Goal: Task Accomplishment & Management: Complete application form

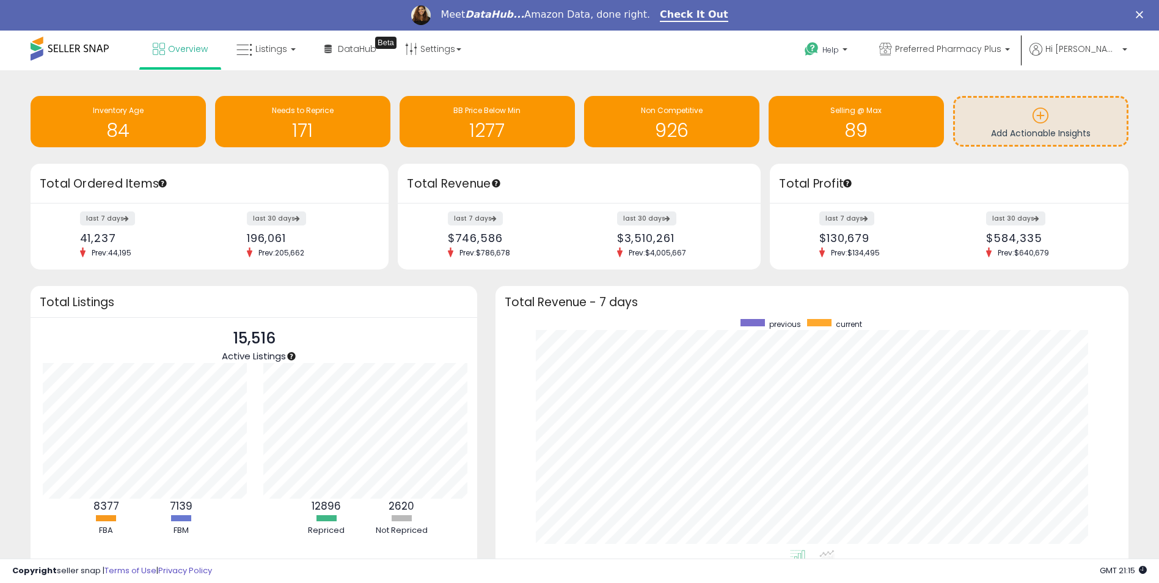
scroll to position [610595, 610217]
click at [1120, 45] on p "Hi [PERSON_NAME]" at bounding box center [1078, 50] width 98 height 15
click at [461, 48] on link "Settings" at bounding box center [433, 49] width 75 height 37
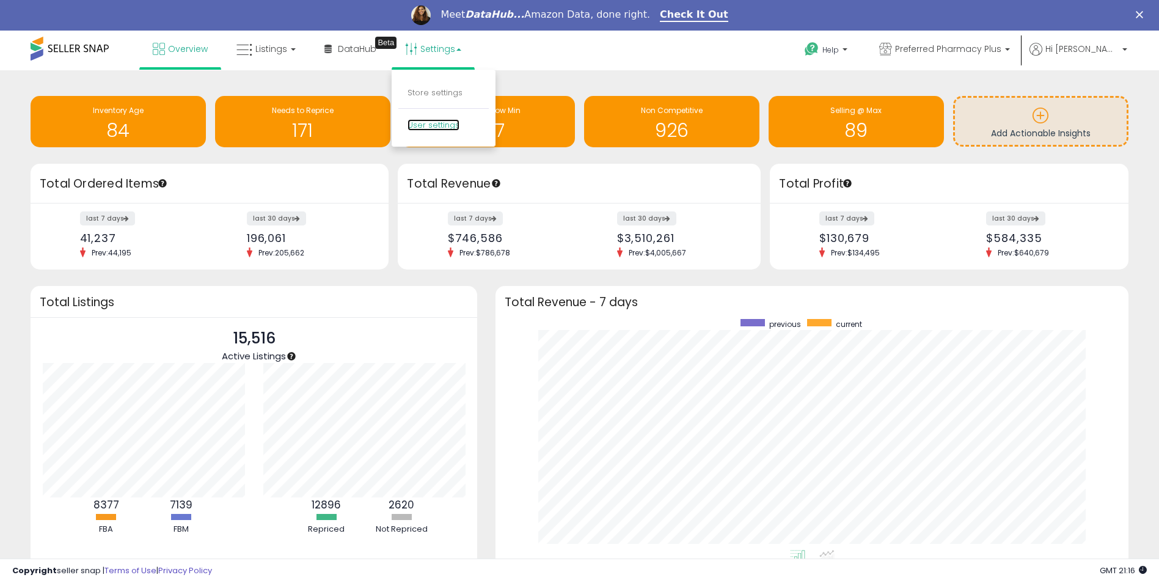
click at [421, 125] on link "User settings" at bounding box center [433, 125] width 52 height 12
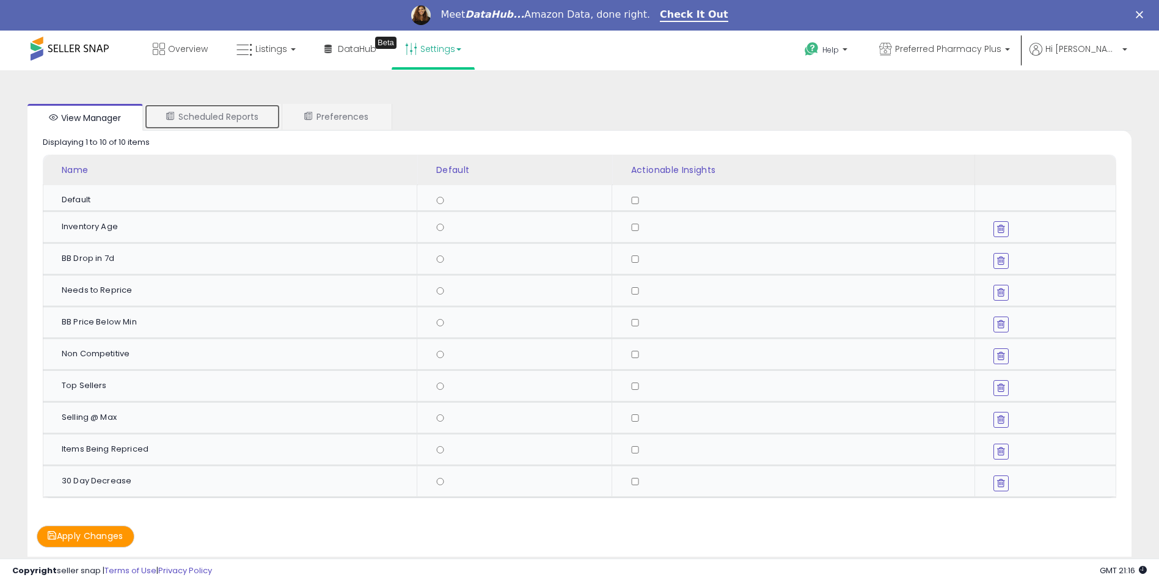
click at [223, 123] on link "Scheduled Reports" at bounding box center [212, 117] width 136 height 26
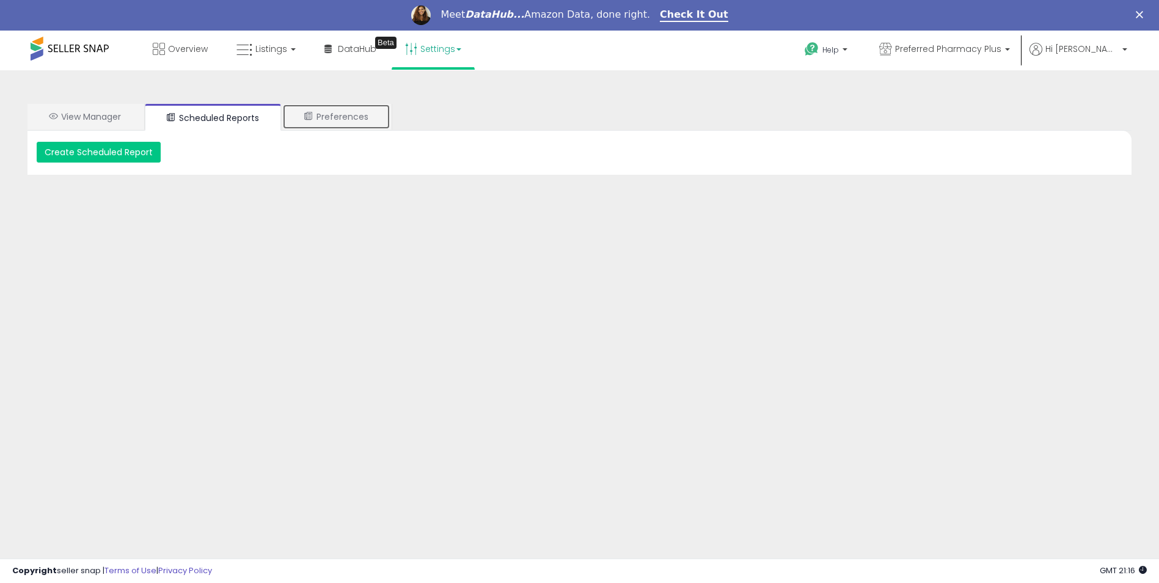
click at [367, 115] on link "Preferences" at bounding box center [336, 117] width 108 height 26
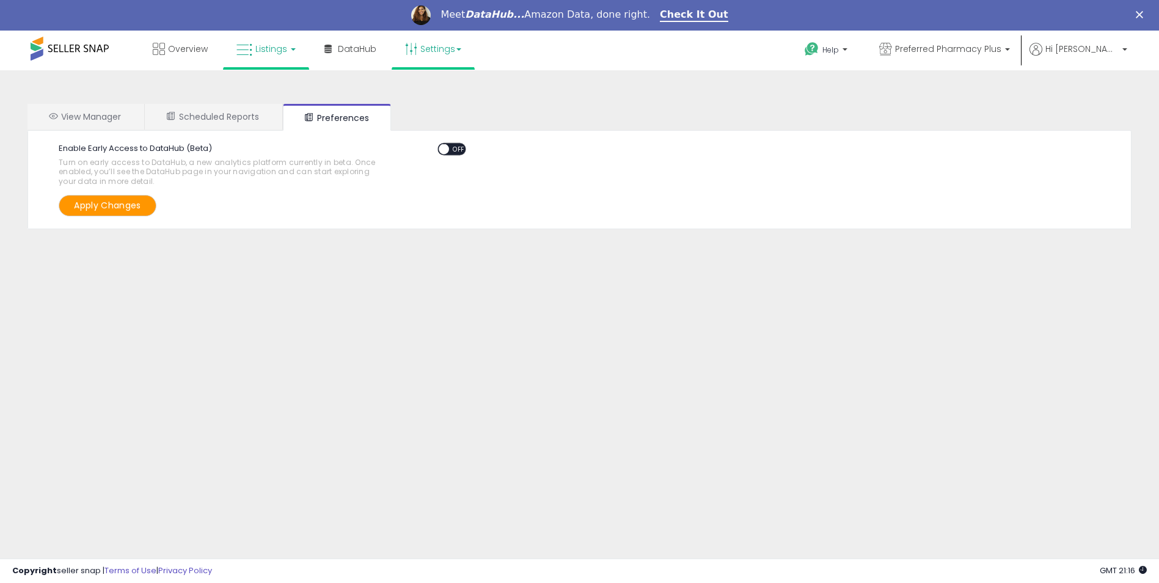
click at [294, 50] on link "Listings" at bounding box center [266, 49] width 78 height 37
click at [1121, 46] on p "Hi [PERSON_NAME]" at bounding box center [1078, 50] width 98 height 15
click at [1103, 92] on link "Account" at bounding box center [1099, 96] width 32 height 12
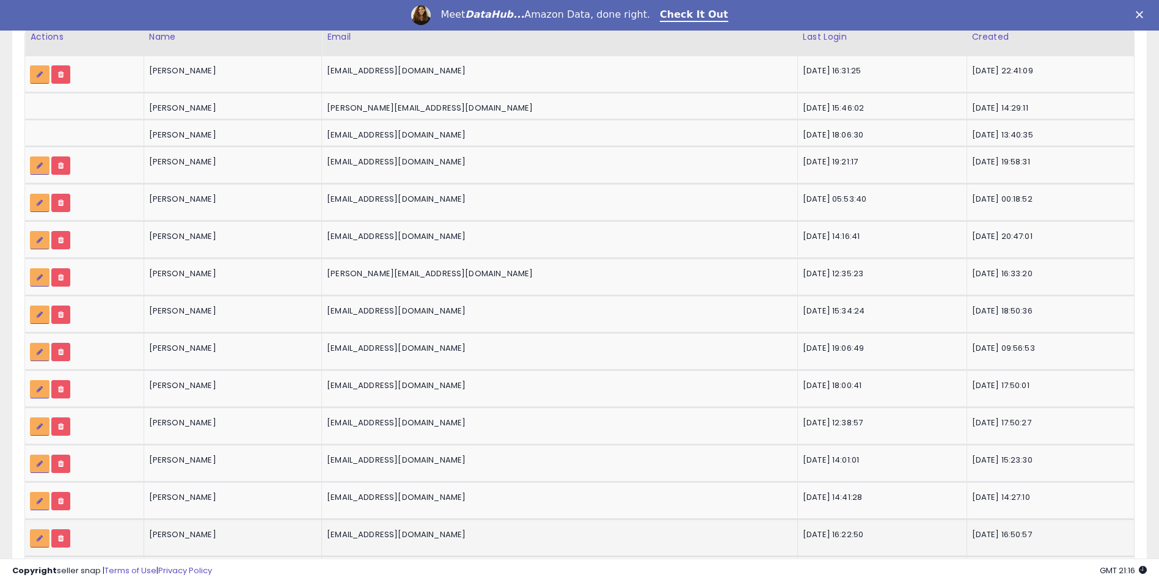
scroll to position [182, 0]
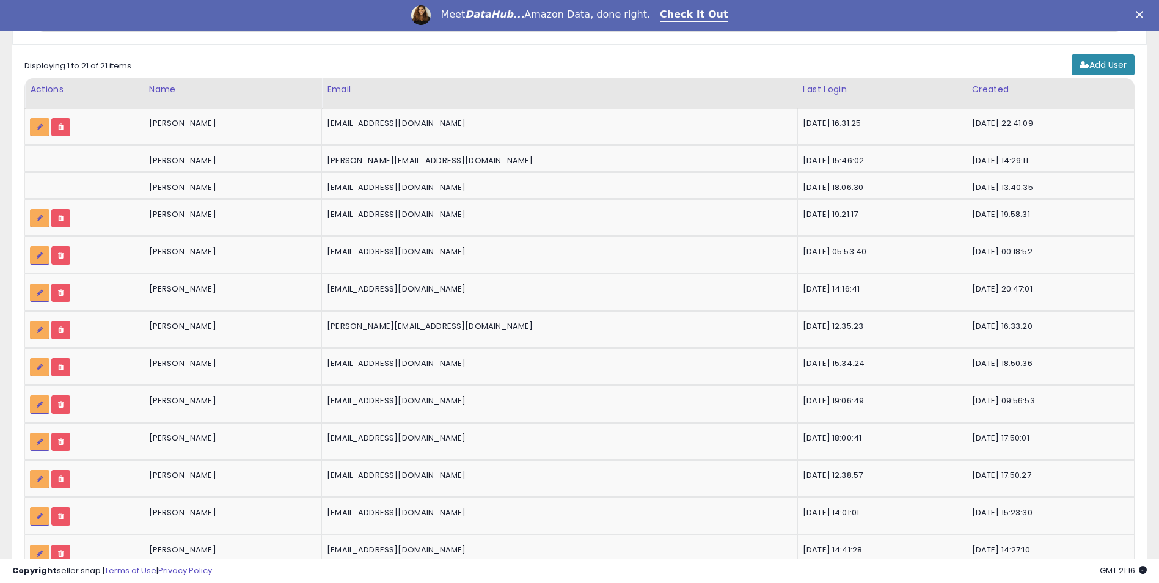
click at [1079, 58] on link "Add User" at bounding box center [1102, 64] width 63 height 21
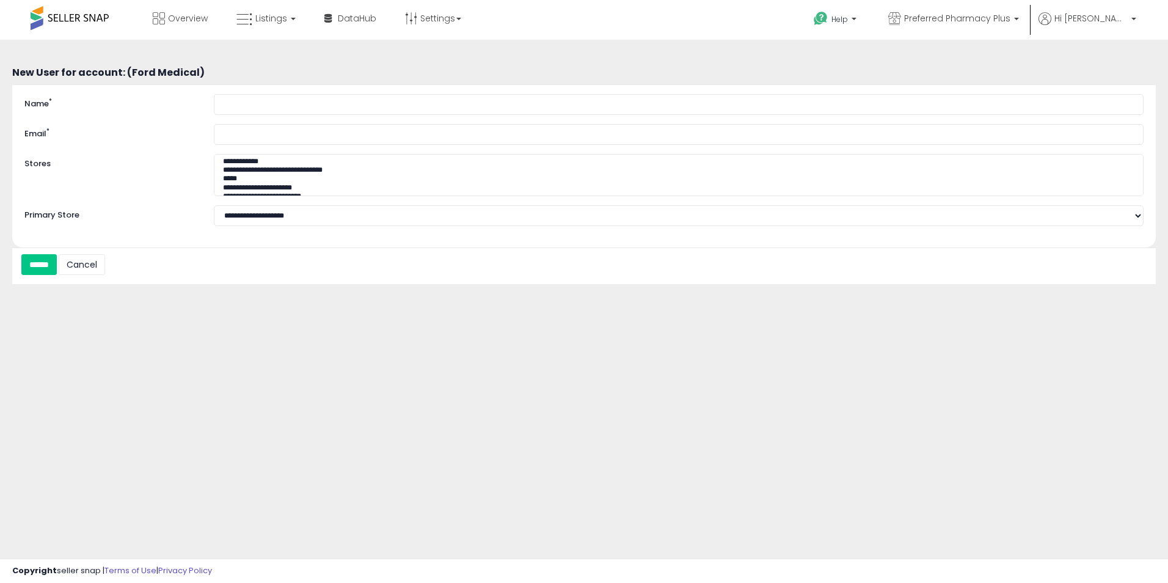
select select
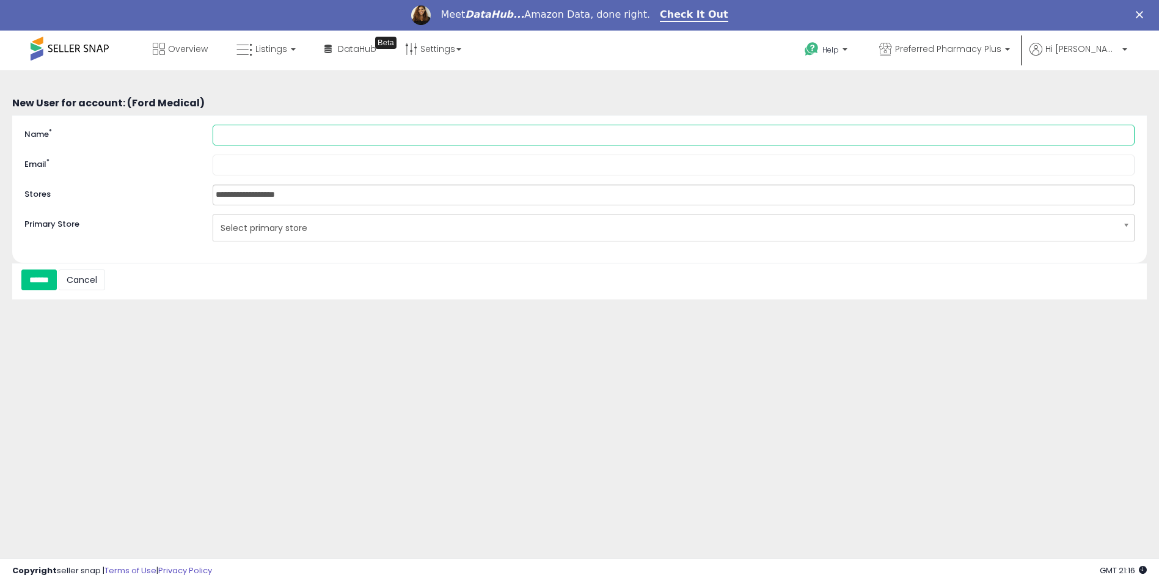
click at [268, 143] on input "Name *" at bounding box center [674, 135] width 922 height 21
click at [365, 141] on input "********" at bounding box center [674, 135] width 922 height 21
type input "**********"
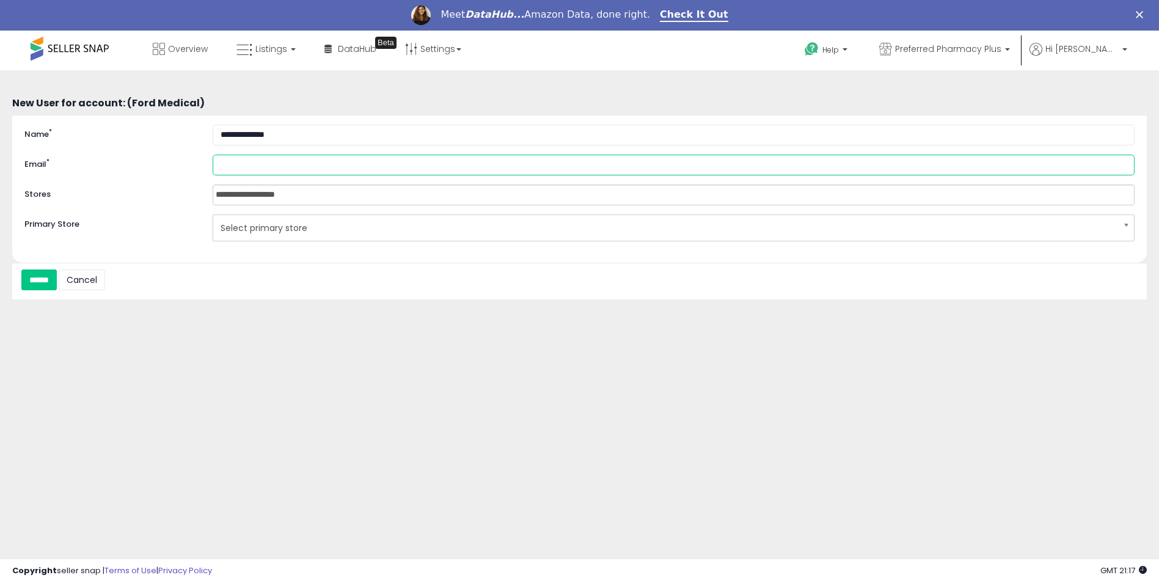
click at [344, 172] on input "Email *" at bounding box center [674, 165] width 922 height 21
type input "**********"
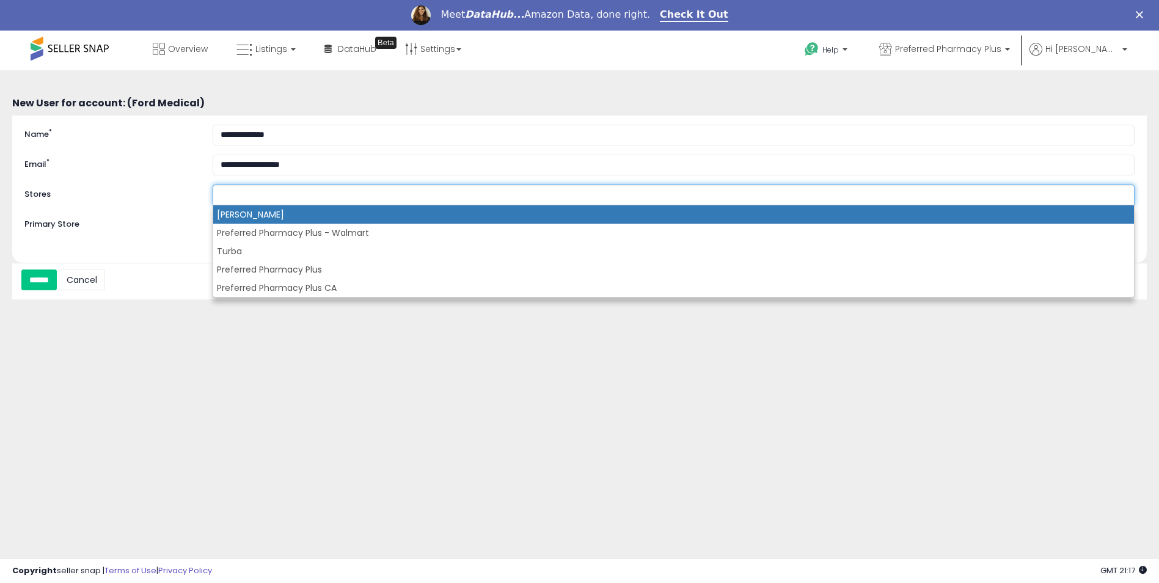
click at [337, 191] on ul at bounding box center [674, 194] width 922 height 21
click at [330, 213] on li "[PERSON_NAME]" at bounding box center [673, 214] width 921 height 18
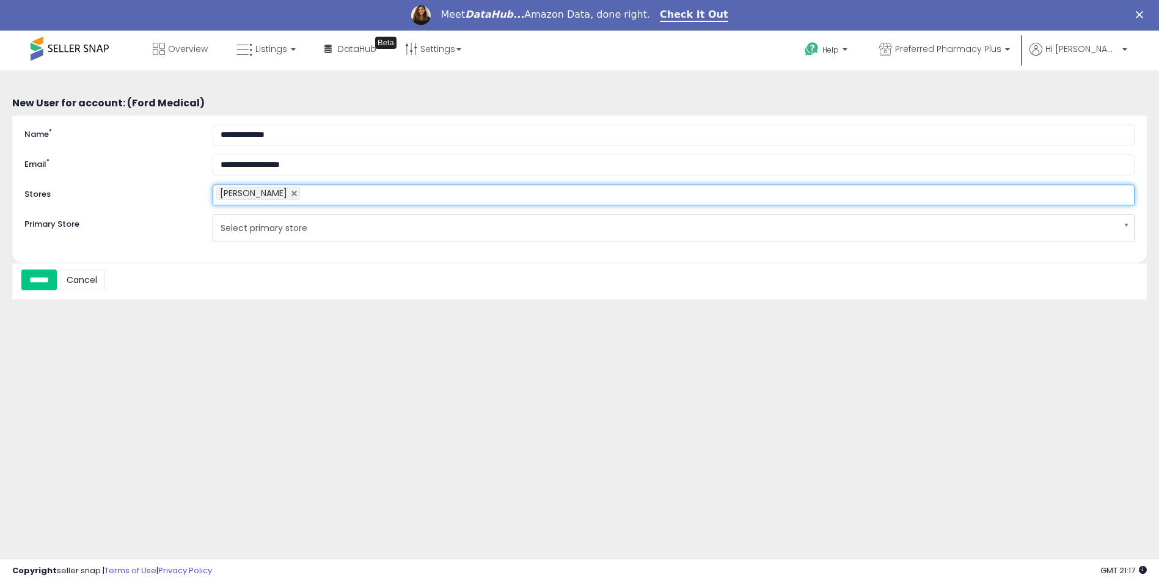
click at [345, 194] on ul "[PERSON_NAME]" at bounding box center [674, 194] width 922 height 21
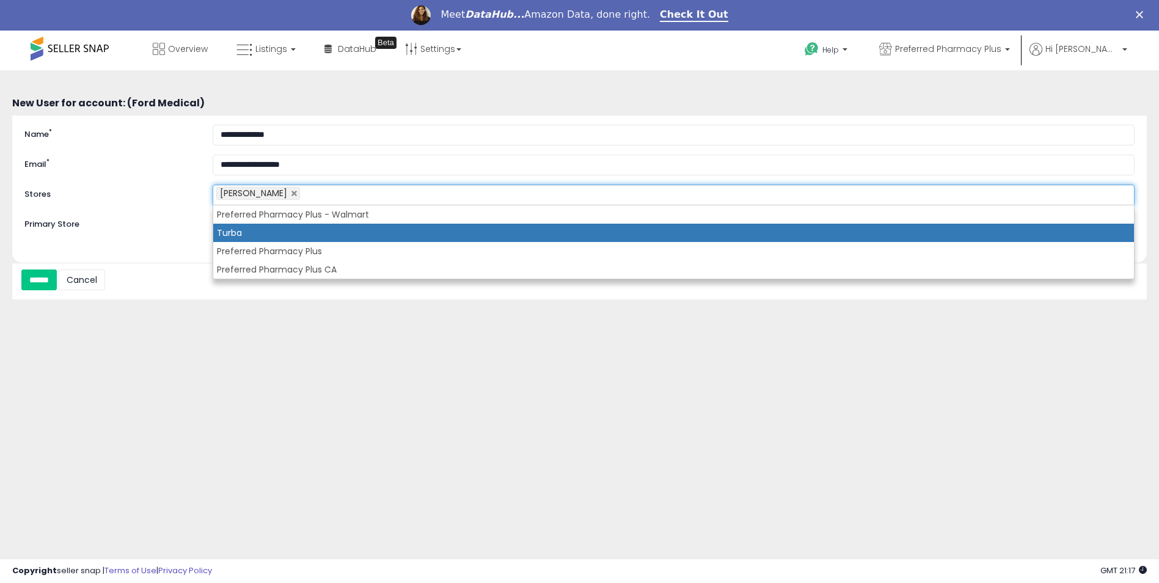
click at [340, 232] on li "Turba" at bounding box center [673, 233] width 921 height 18
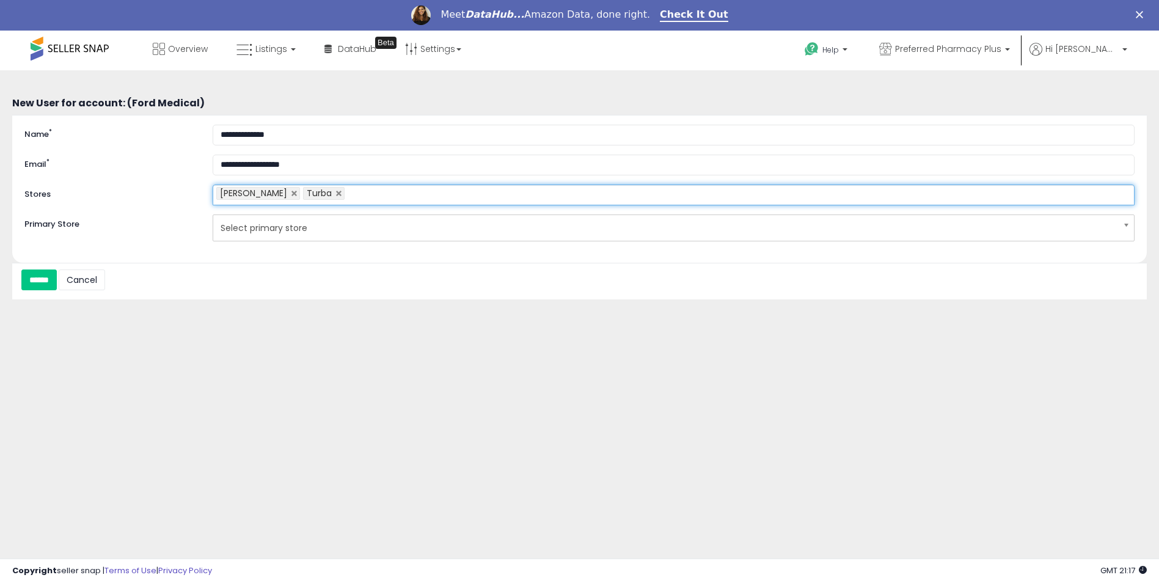
click at [393, 202] on ul "Harper Wrens Turba" at bounding box center [674, 194] width 922 height 21
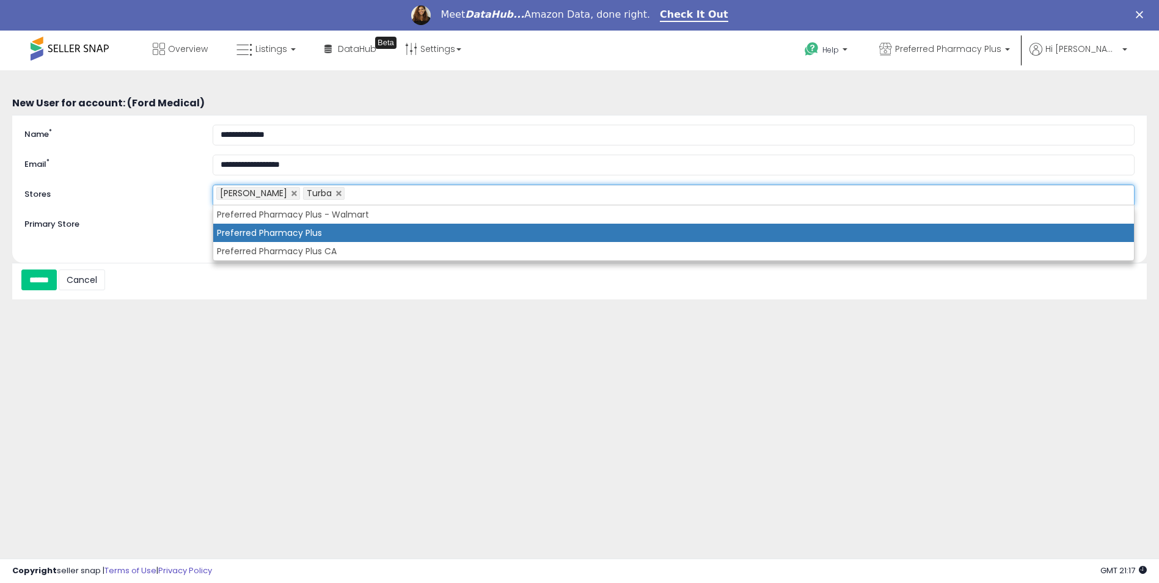
click at [381, 226] on li "Preferred Pharmacy Plus" at bounding box center [673, 233] width 921 height 18
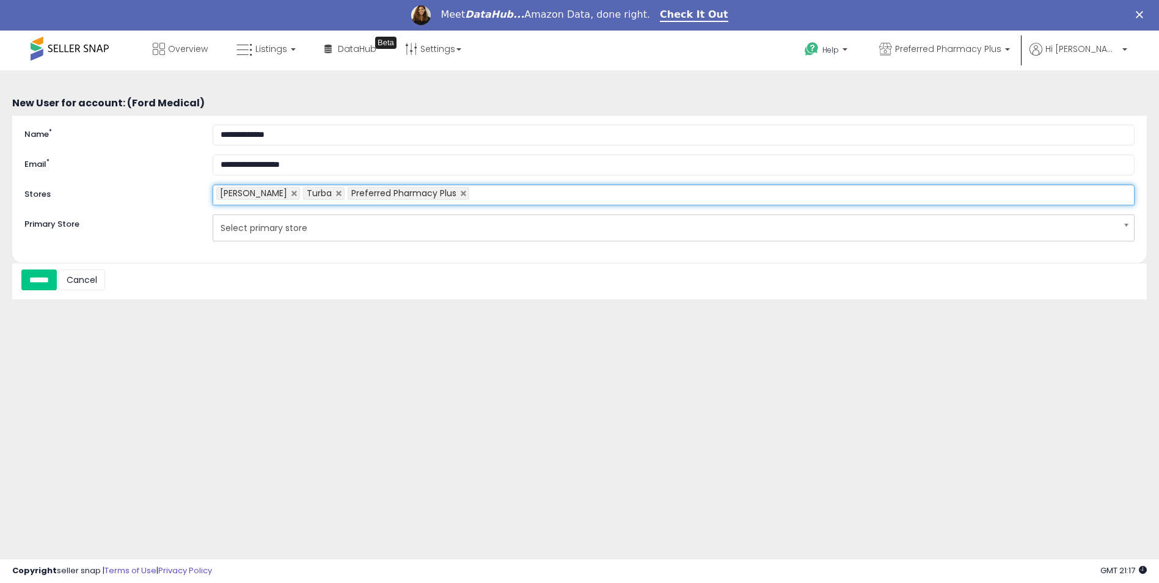
click at [503, 191] on ul "Harper Wrens Turba Preferred Pharmacy Plus" at bounding box center [674, 194] width 922 height 21
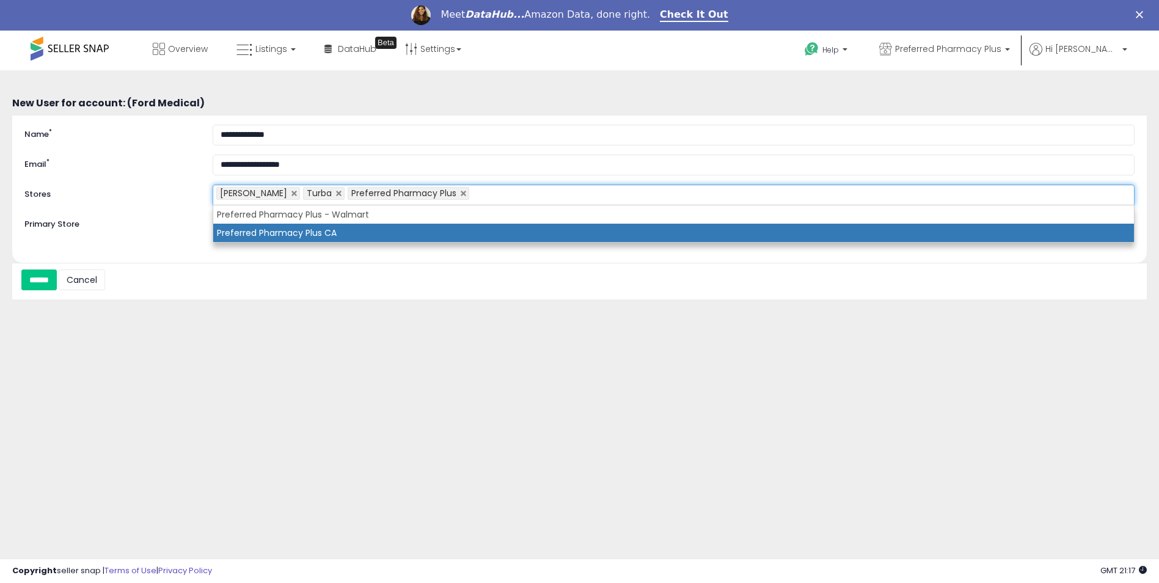
click at [476, 236] on li "Preferred Pharmacy Plus CA" at bounding box center [673, 233] width 921 height 18
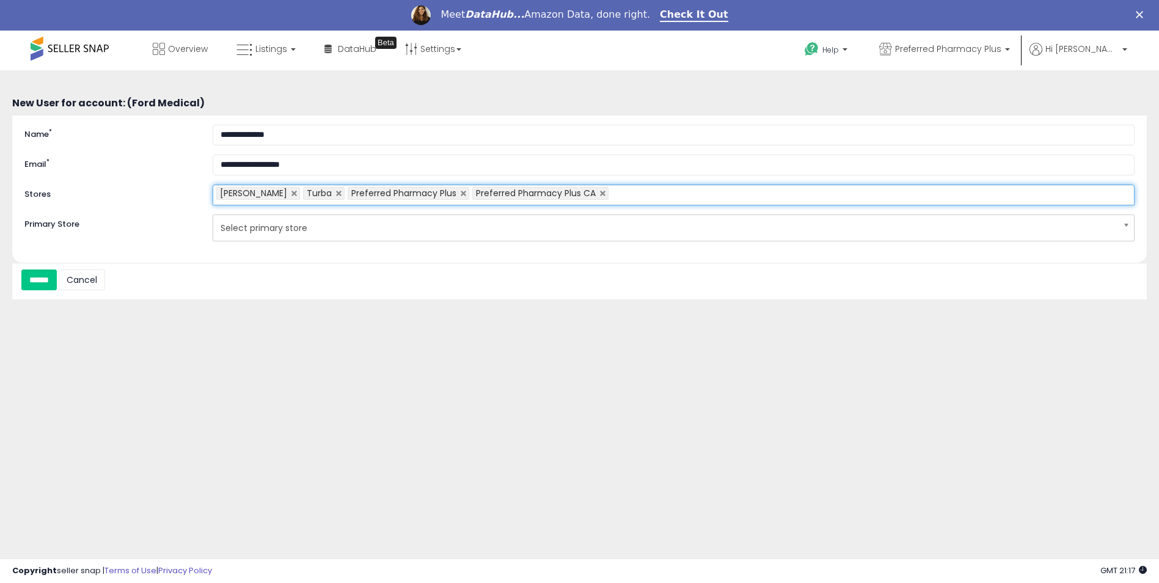
click at [682, 190] on ul "Harper Wrens Turba Preferred Pharmacy Plus Preferred Pharmacy Plus CA" at bounding box center [674, 194] width 922 height 21
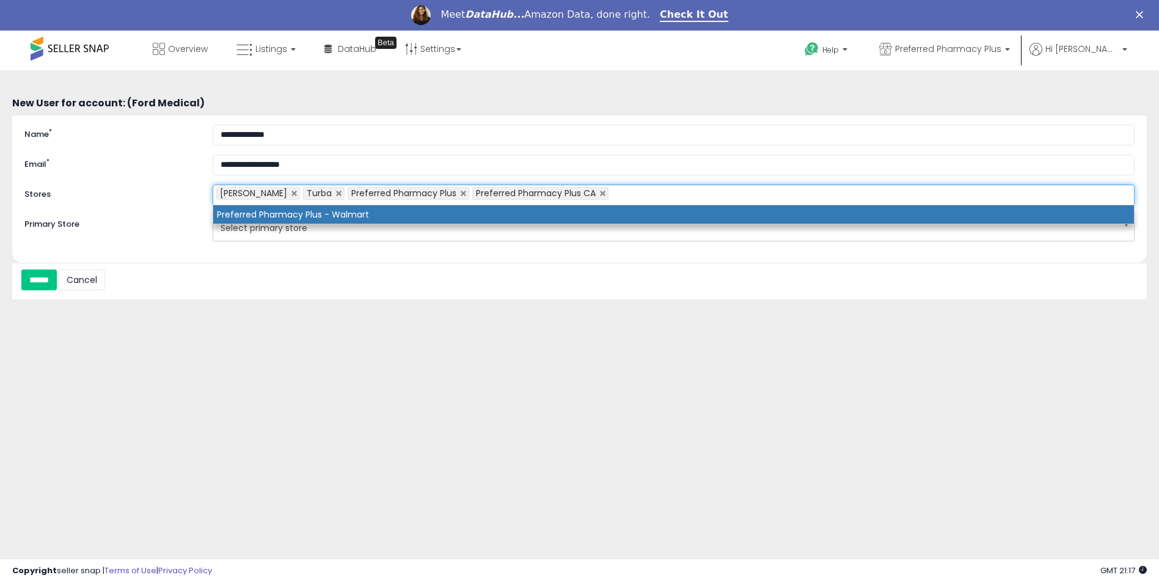
click at [587, 203] on ul "Harper Wrens Turba Preferred Pharmacy Plus Preferred Pharmacy Plus CA" at bounding box center [674, 194] width 922 height 21
click at [603, 213] on li "Preferred Pharmacy Plus - Walmart" at bounding box center [673, 214] width 921 height 18
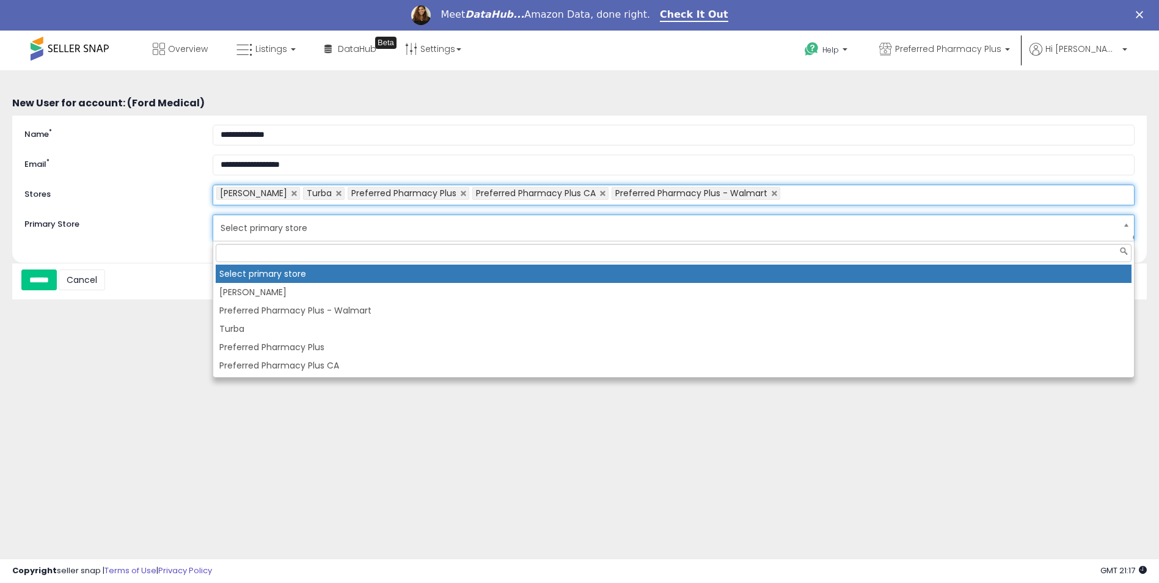
click at [583, 223] on span "Select primary store" at bounding box center [666, 227] width 890 height 21
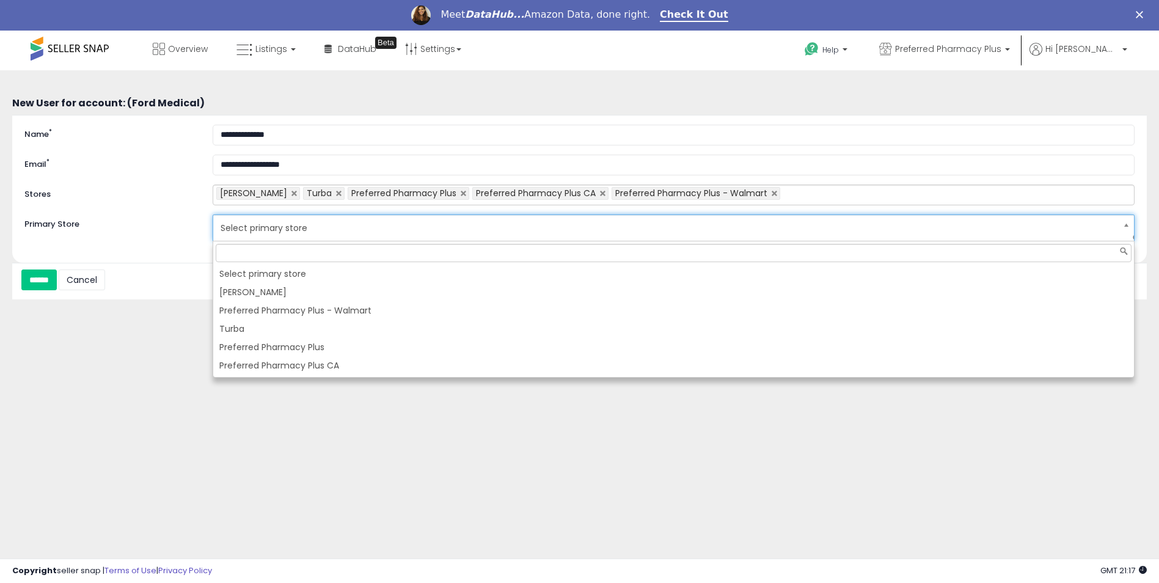
click at [285, 453] on div "**********" at bounding box center [579, 335] width 1147 height 507
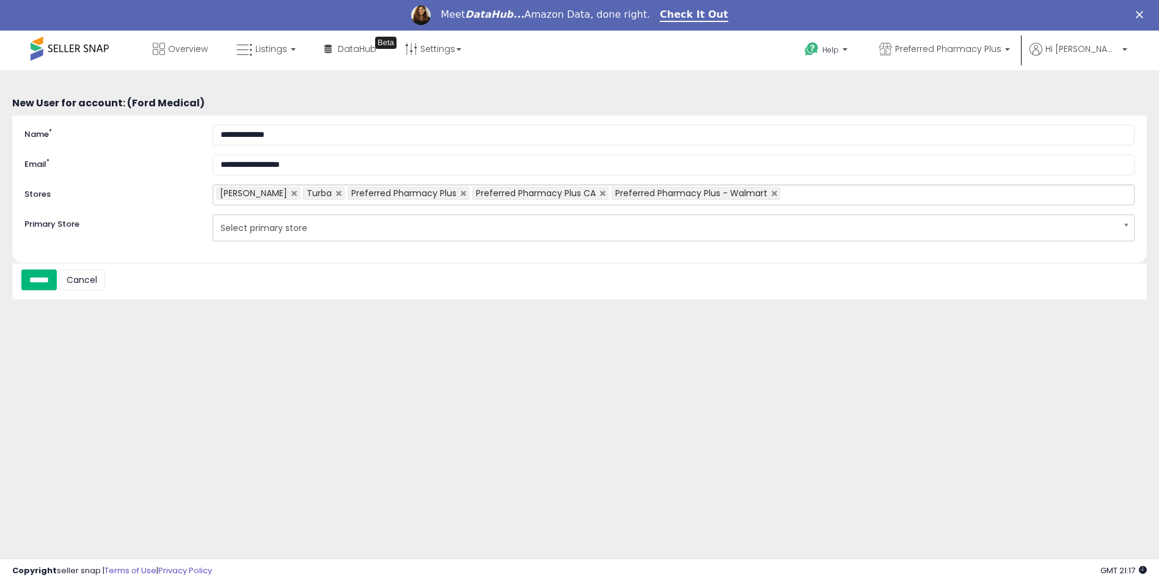
click at [50, 274] on input "******" at bounding box center [38, 279] width 35 height 21
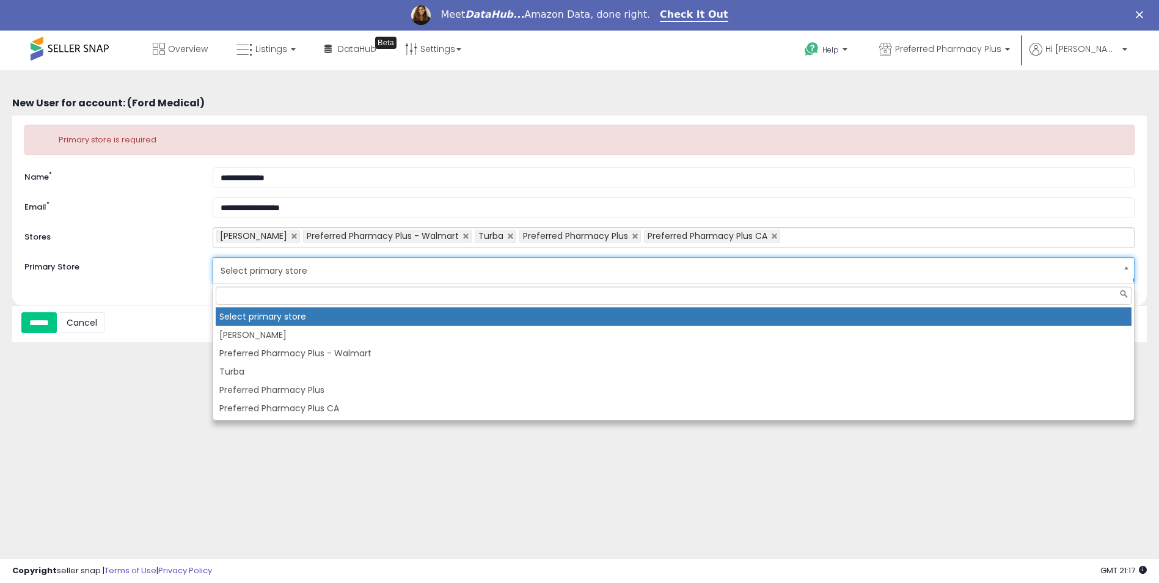
click at [291, 268] on span "Select primary store" at bounding box center [666, 270] width 890 height 21
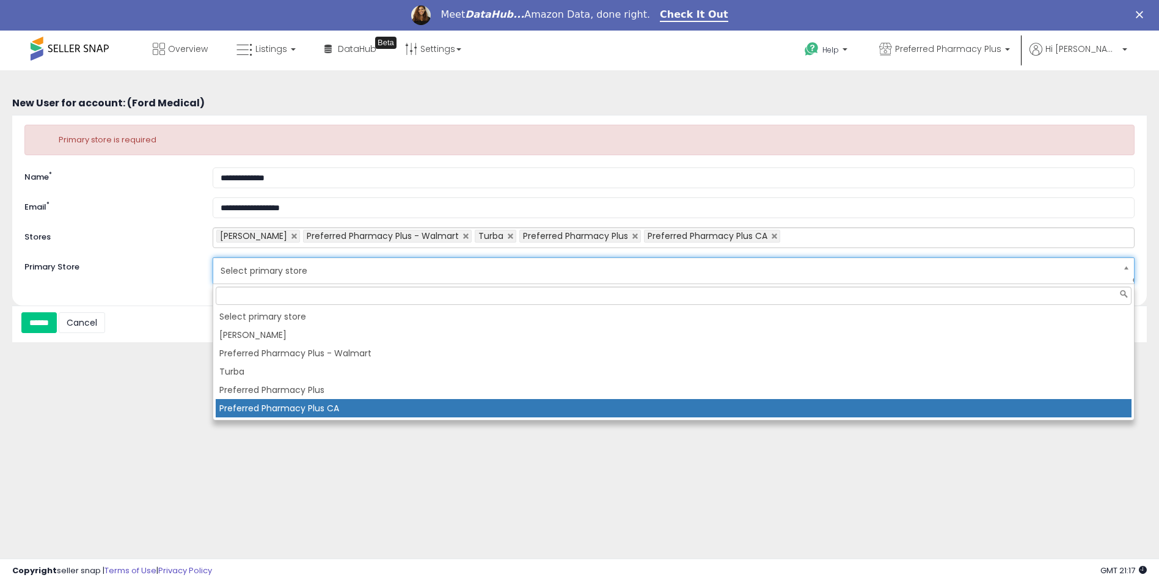
click at [396, 404] on li "Preferred Pharmacy Plus CA" at bounding box center [674, 408] width 916 height 18
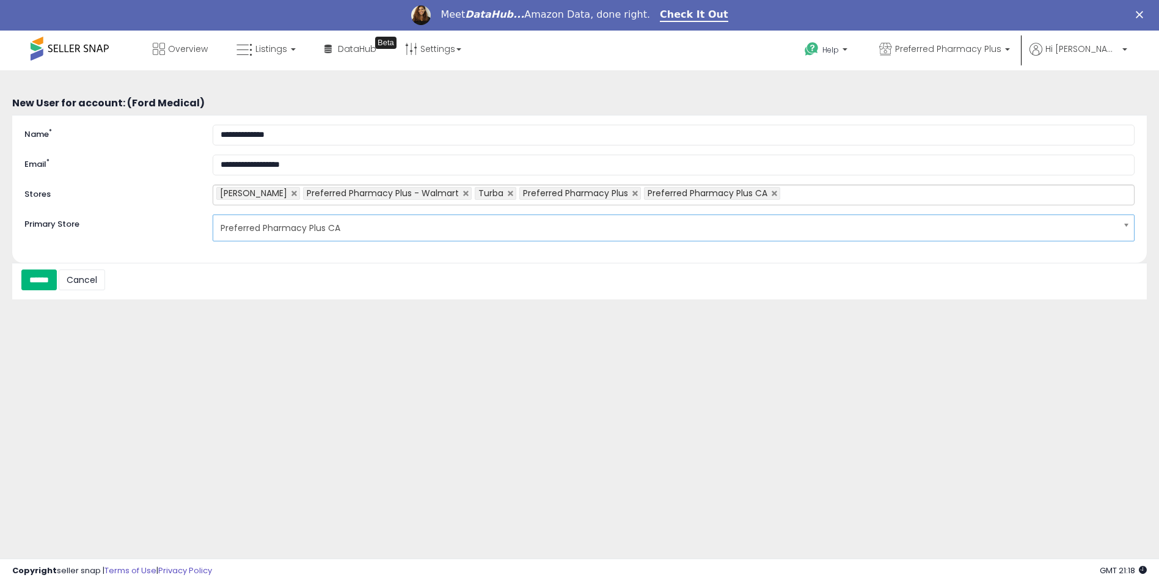
click at [28, 282] on input "******" at bounding box center [38, 279] width 35 height 21
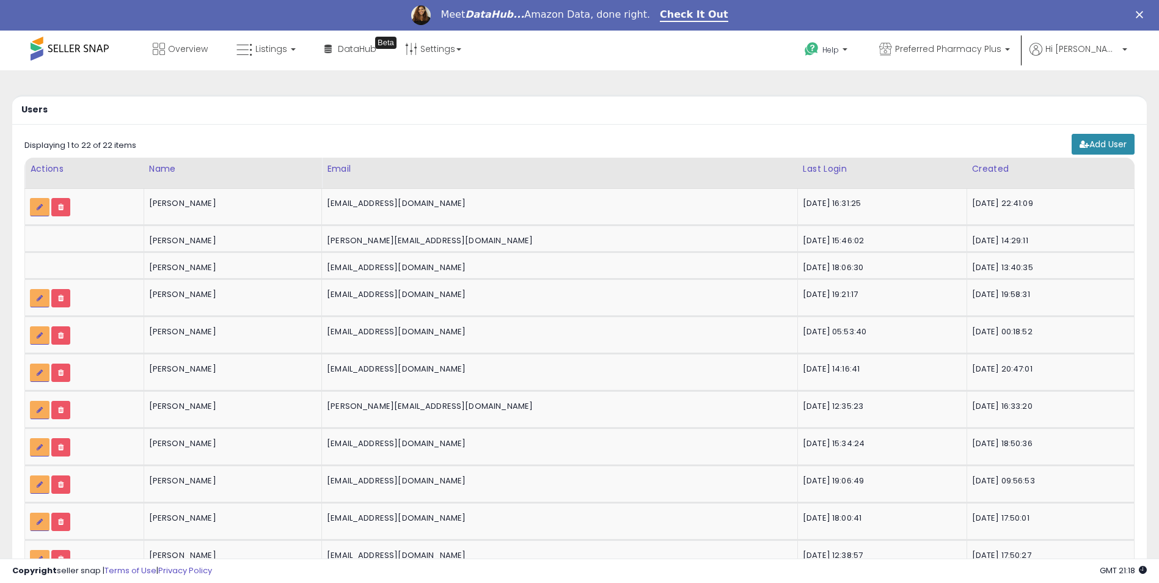
click at [1120, 149] on link "Add User" at bounding box center [1102, 144] width 63 height 21
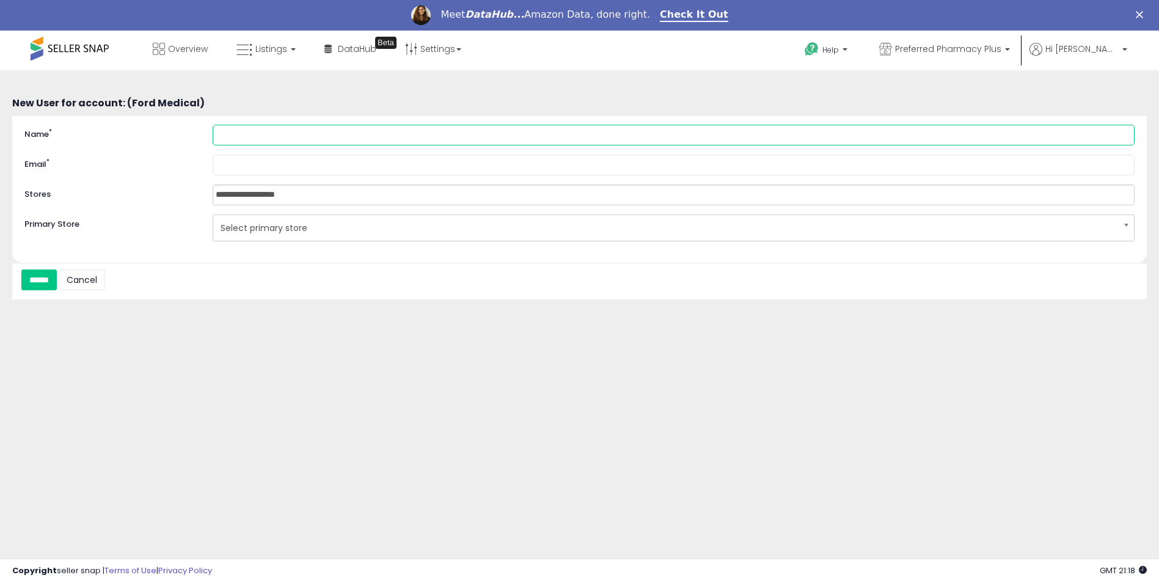
click at [356, 134] on input "Name *" at bounding box center [674, 135] width 922 height 21
type input "**********"
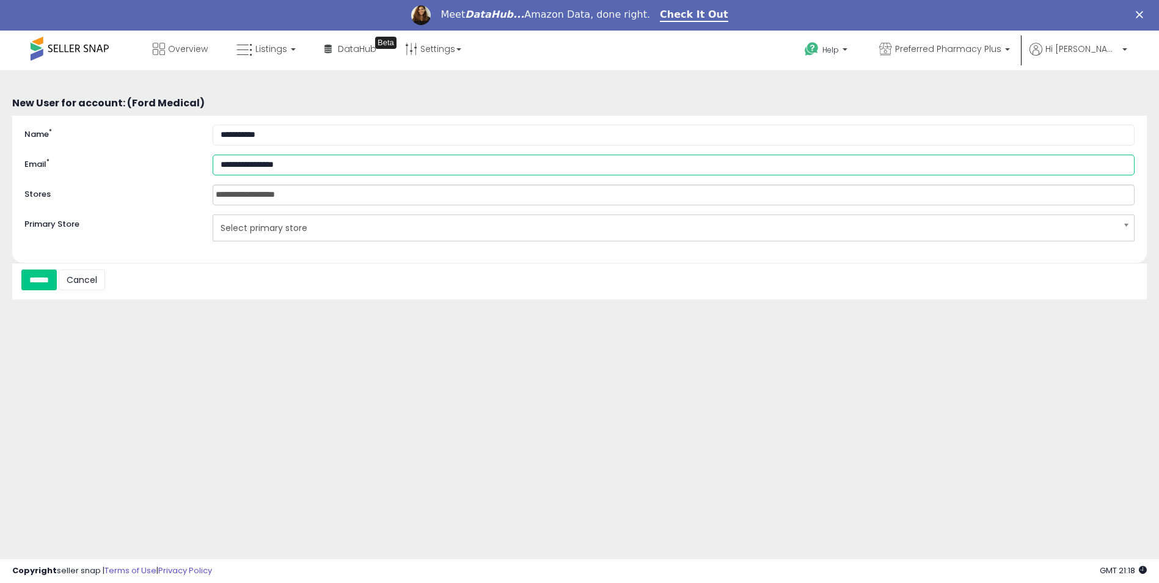
type input "**********"
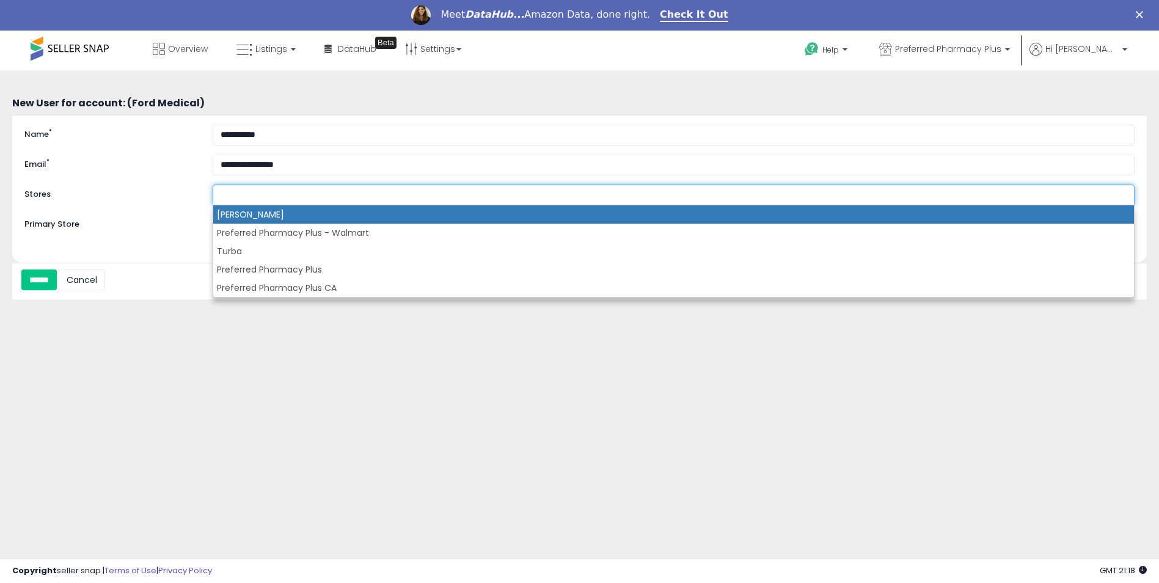
click at [324, 197] on ul at bounding box center [674, 194] width 922 height 21
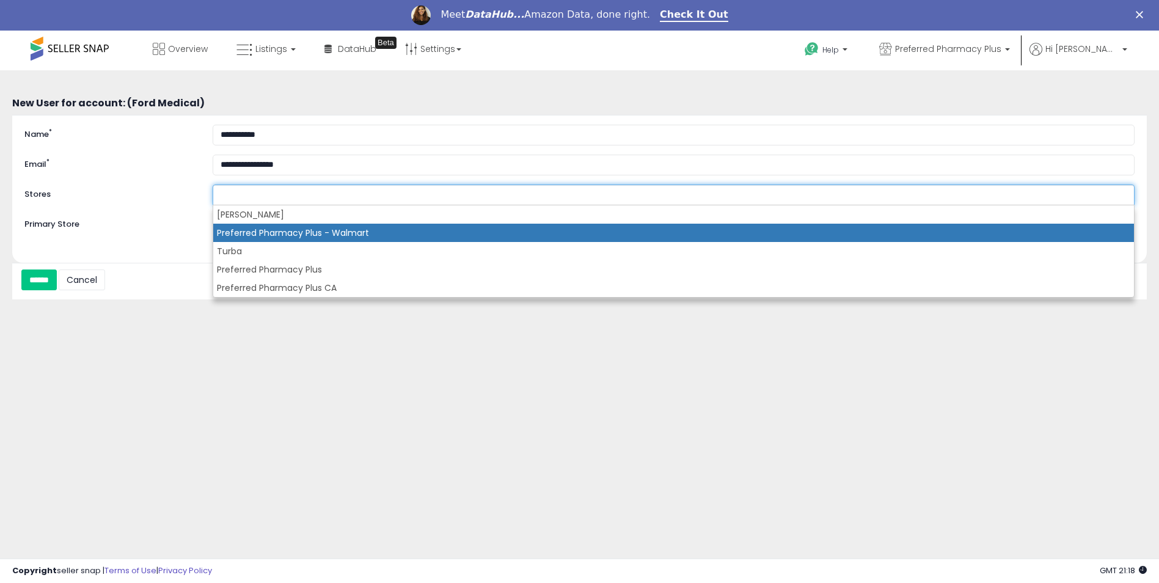
click at [306, 233] on li "Preferred Pharmacy Plus - Walmart" at bounding box center [673, 233] width 921 height 18
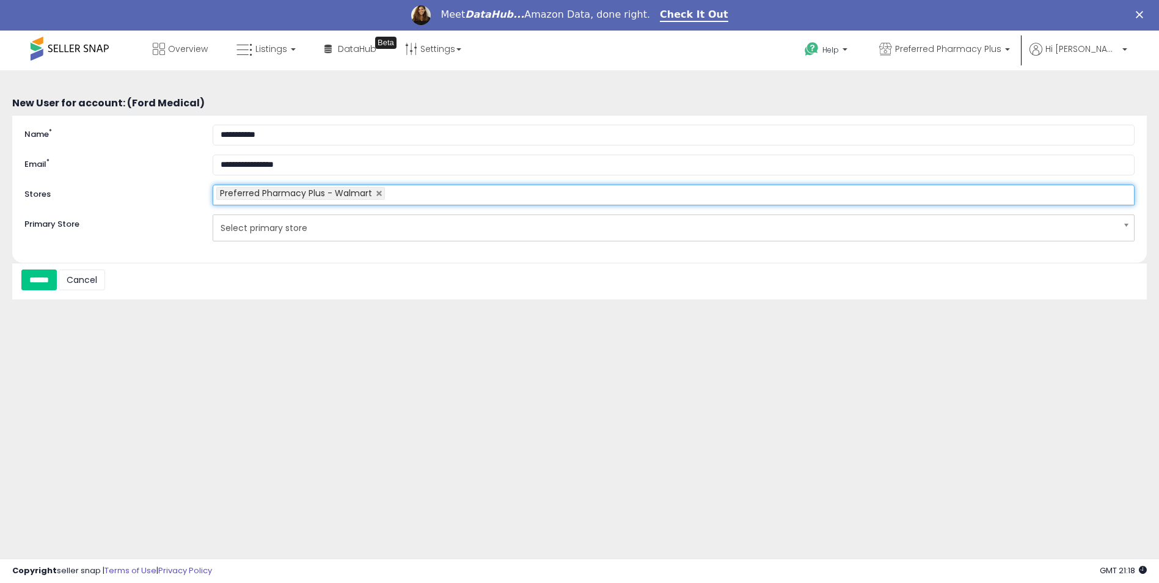
click at [528, 197] on ul "Preferred Pharmacy Plus - Walmart" at bounding box center [674, 194] width 922 height 21
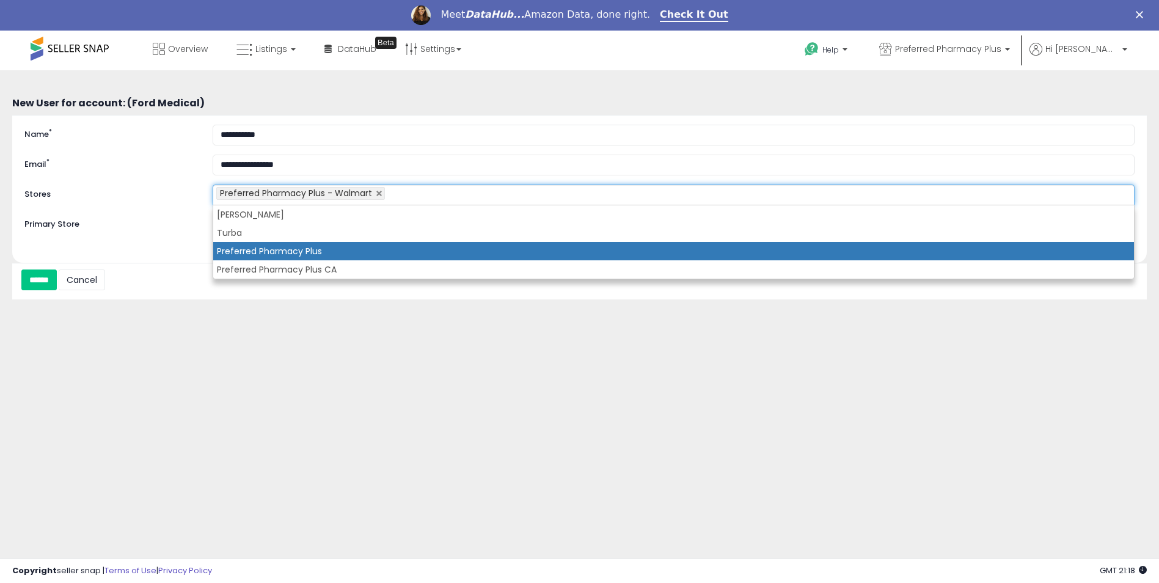
click at [436, 249] on li "Preferred Pharmacy Plus" at bounding box center [673, 251] width 921 height 18
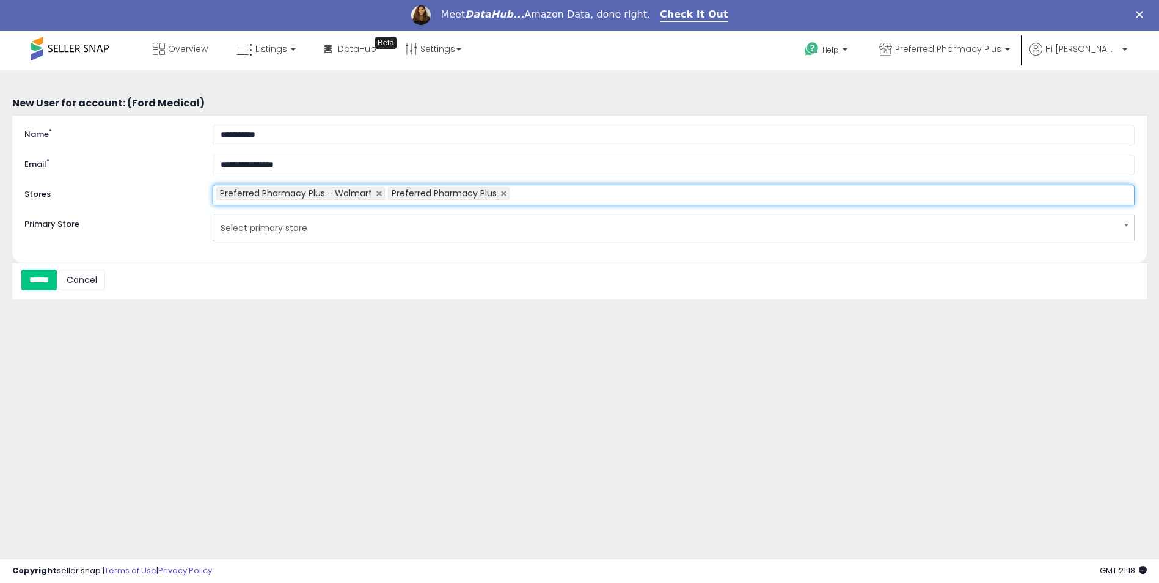
click at [551, 197] on ul "Preferred Pharmacy Plus - Walmart Preferred Pharmacy Plus" at bounding box center [674, 194] width 922 height 21
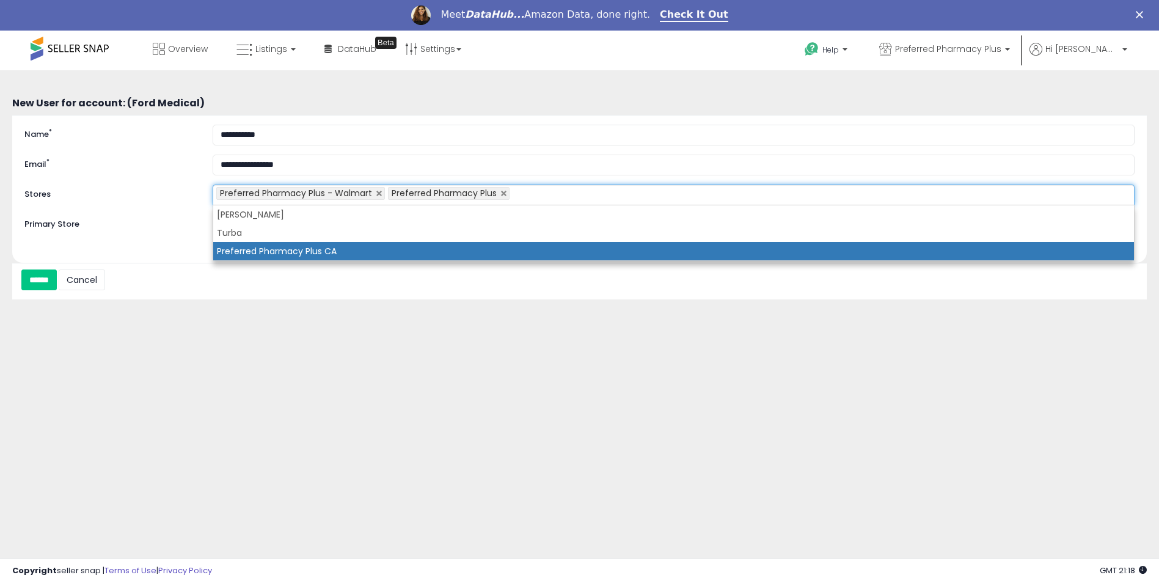
click at [469, 248] on li "Preferred Pharmacy Plus CA" at bounding box center [673, 251] width 921 height 18
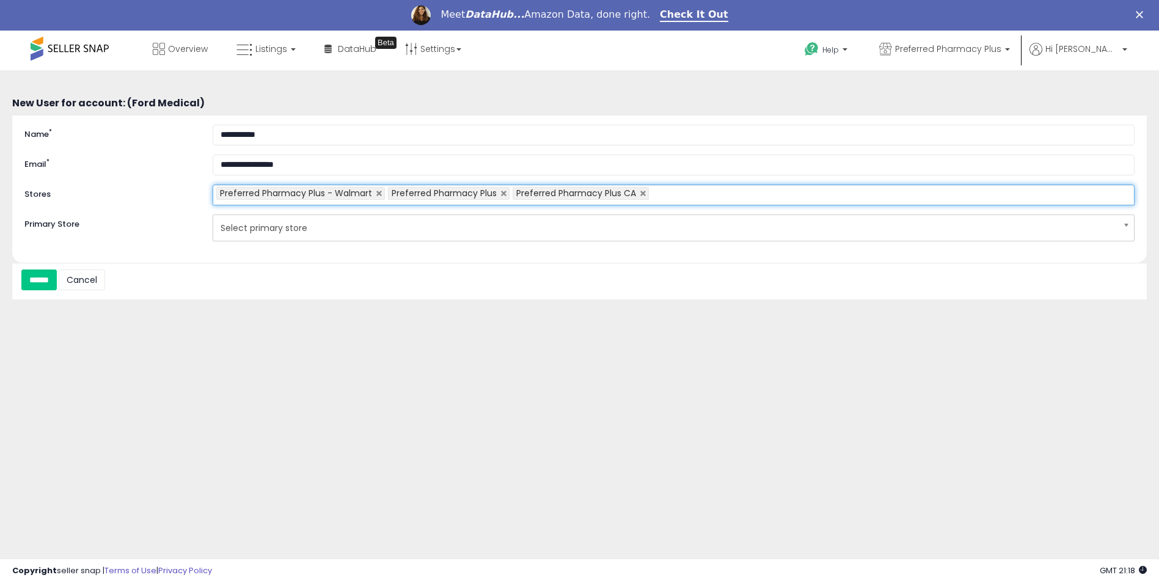
click at [679, 190] on ul "Preferred Pharmacy Plus - Walmart Preferred Pharmacy Plus Preferred Pharmacy Pl…" at bounding box center [674, 194] width 922 height 21
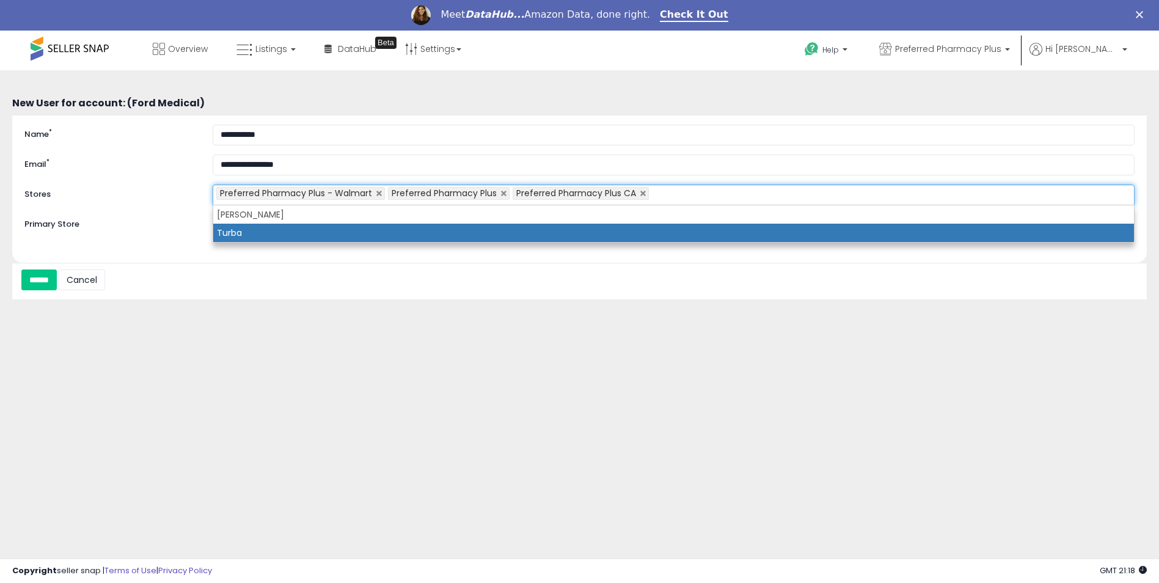
click at [556, 235] on li "Turba" at bounding box center [673, 233] width 921 height 18
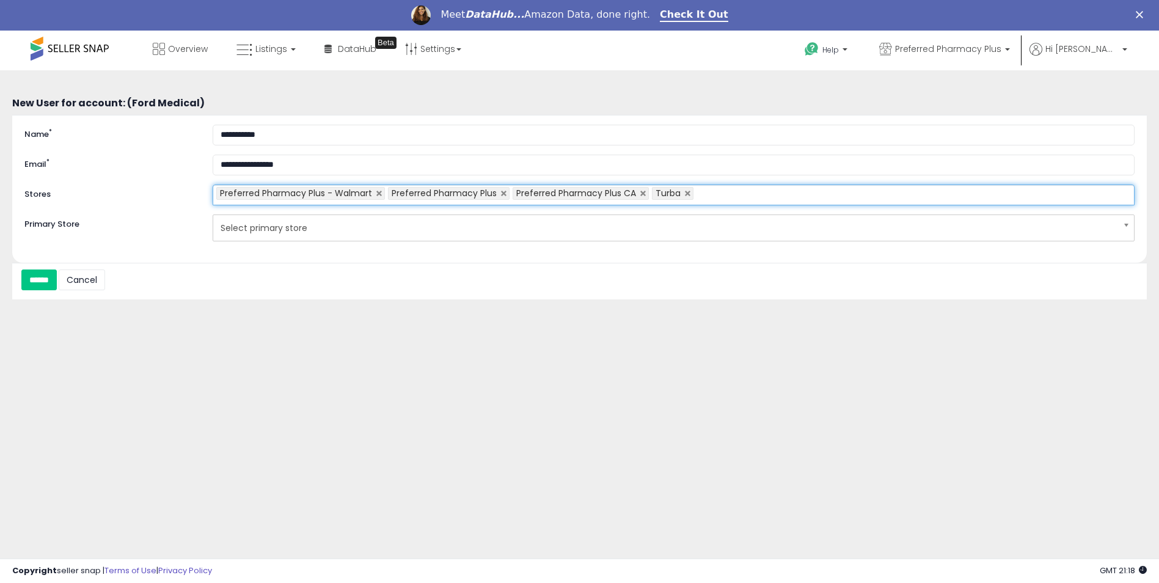
click at [826, 200] on ul "Preferred Pharmacy Plus - Walmart Preferred Pharmacy Plus Preferred Pharmacy Pl…" at bounding box center [674, 194] width 922 height 21
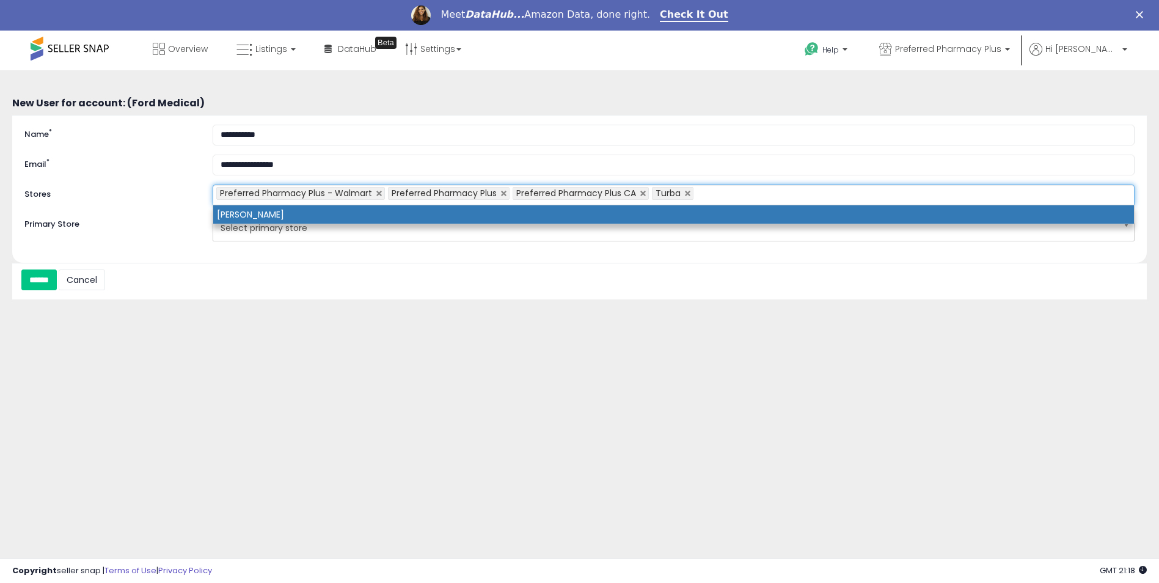
click at [634, 217] on li "[PERSON_NAME]" at bounding box center [673, 214] width 921 height 18
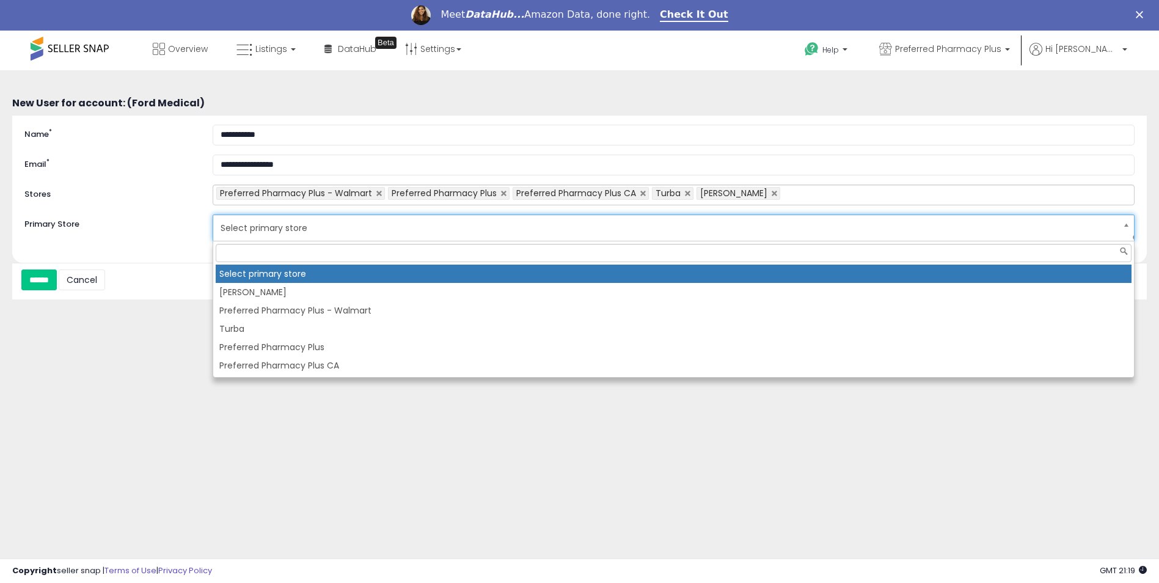
click at [340, 228] on span "Select primary store" at bounding box center [666, 227] width 890 height 21
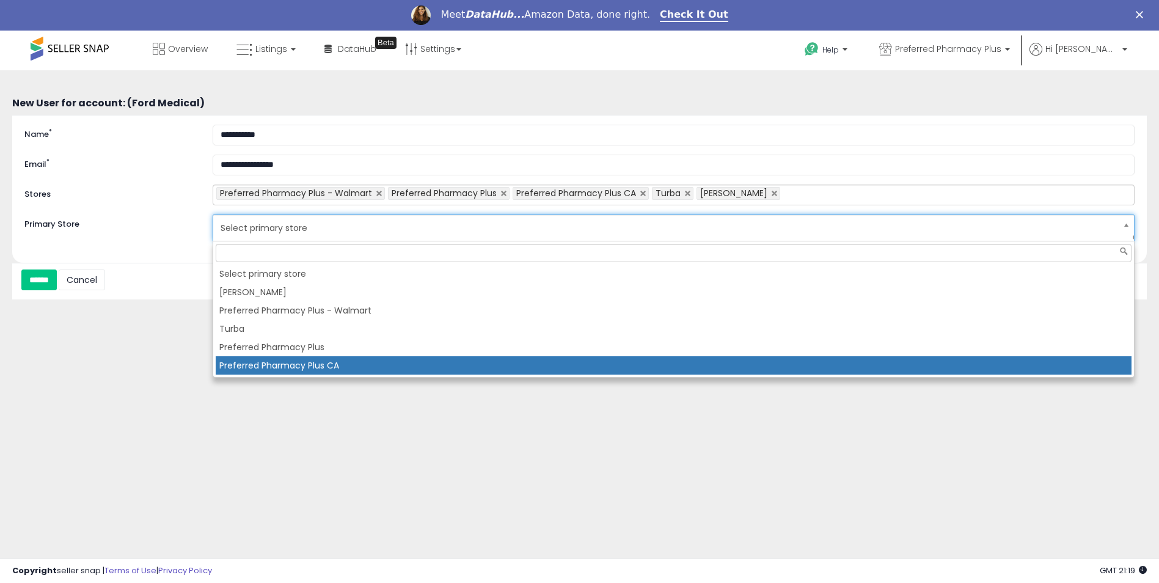
click at [307, 359] on li "Preferred Pharmacy Plus CA" at bounding box center [674, 365] width 916 height 18
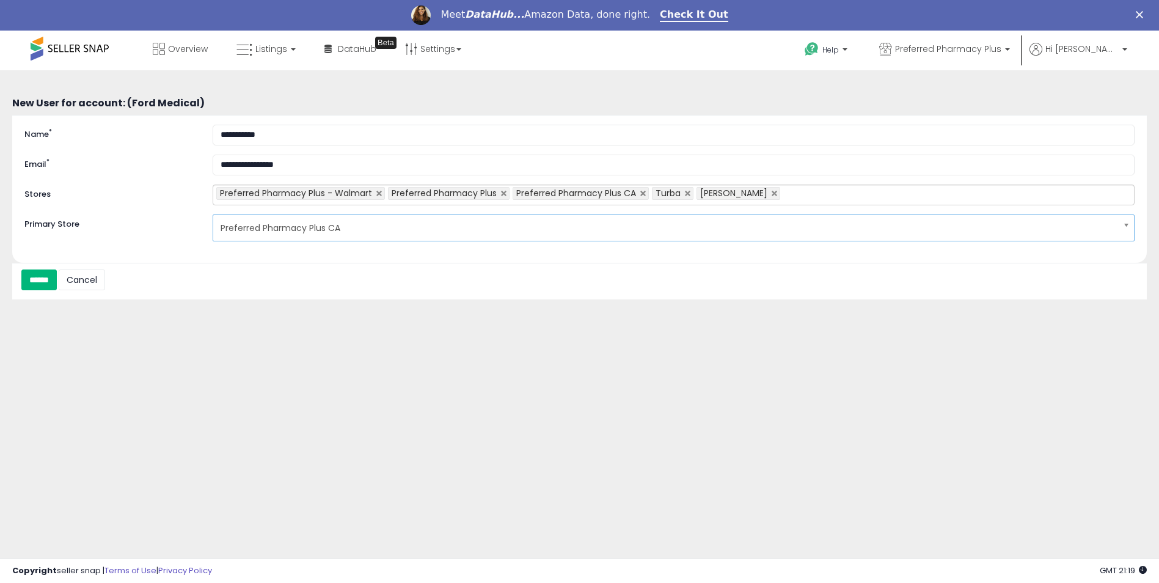
click at [46, 283] on input "******" at bounding box center [38, 279] width 35 height 21
